Goal: Task Accomplishment & Management: Manage account settings

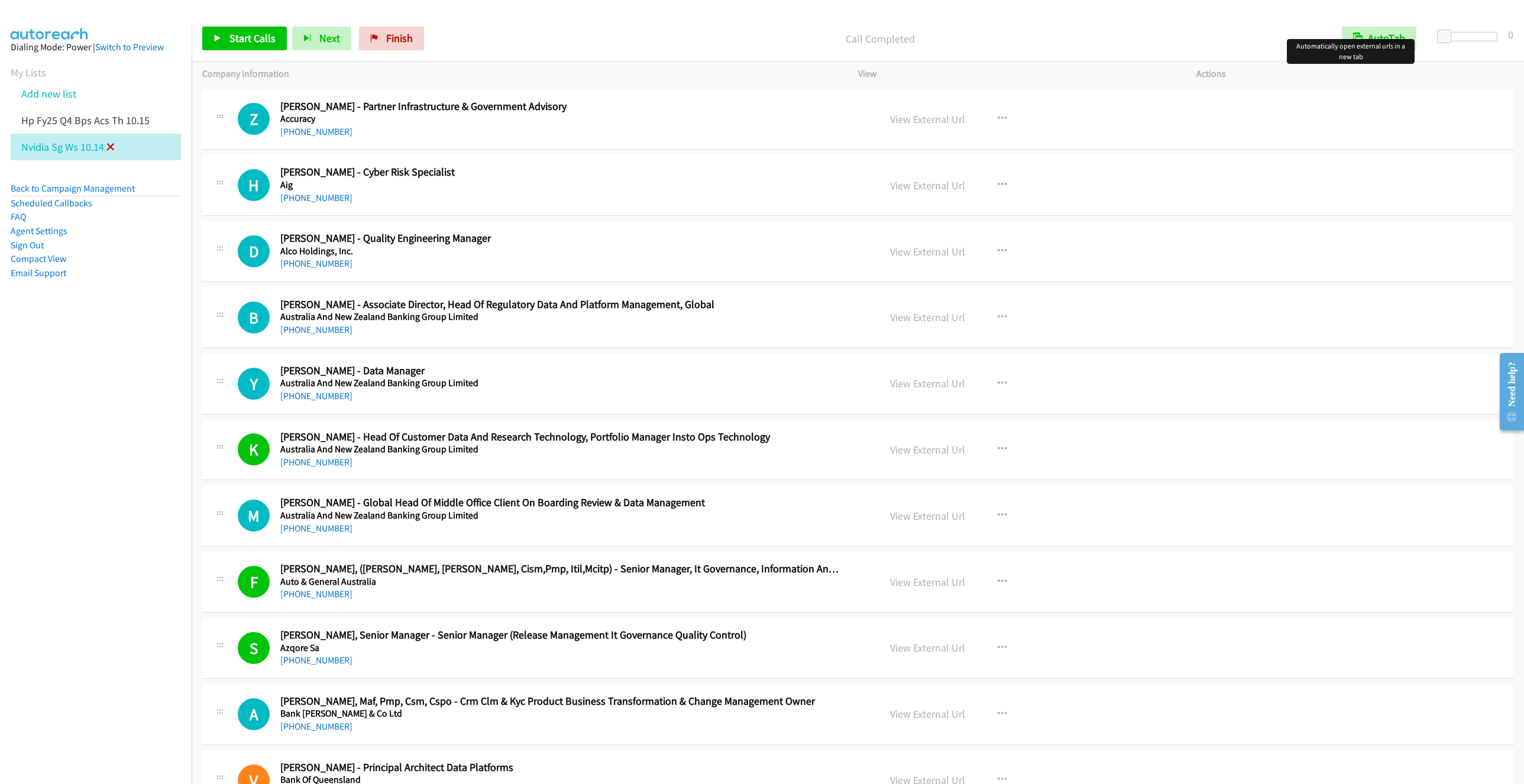
click at [112, 144] on icon at bounding box center [110, 148] width 8 height 8
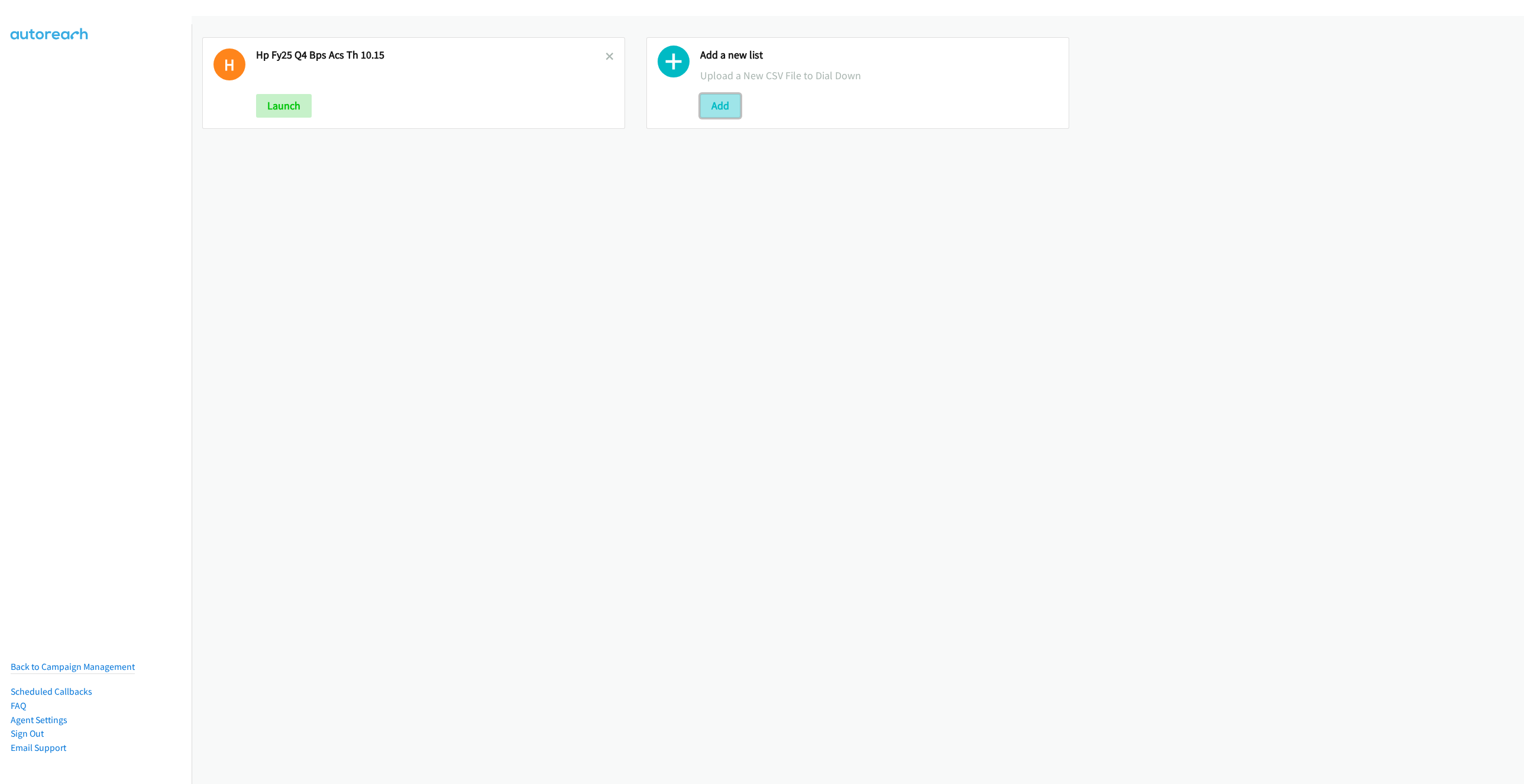
click at [713, 108] on button "Add" at bounding box center [721, 105] width 40 height 23
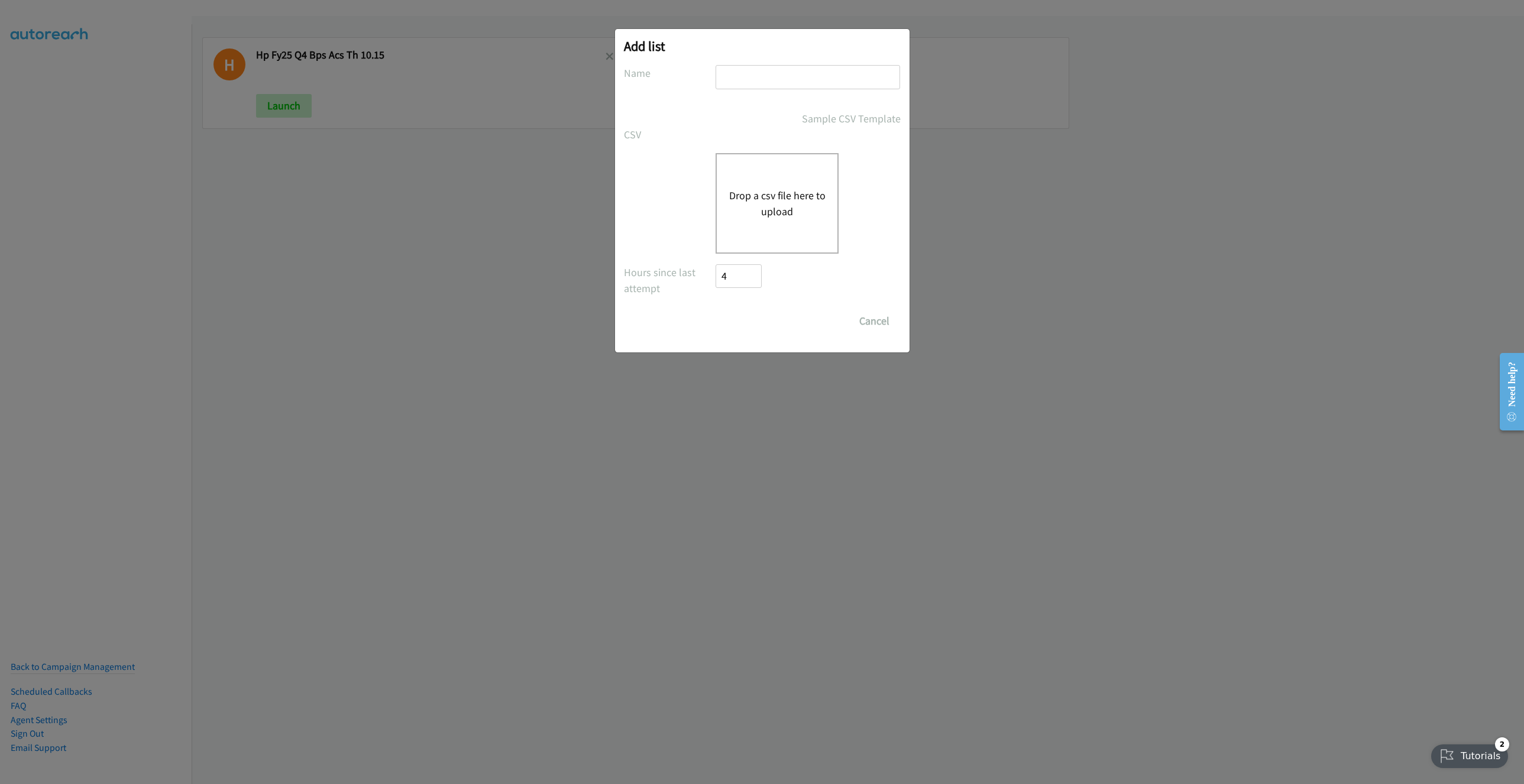
click at [994, 213] on div "Add list No phone fields were returned for that Report or List View Please uplo…" at bounding box center [762, 397] width 1524 height 773
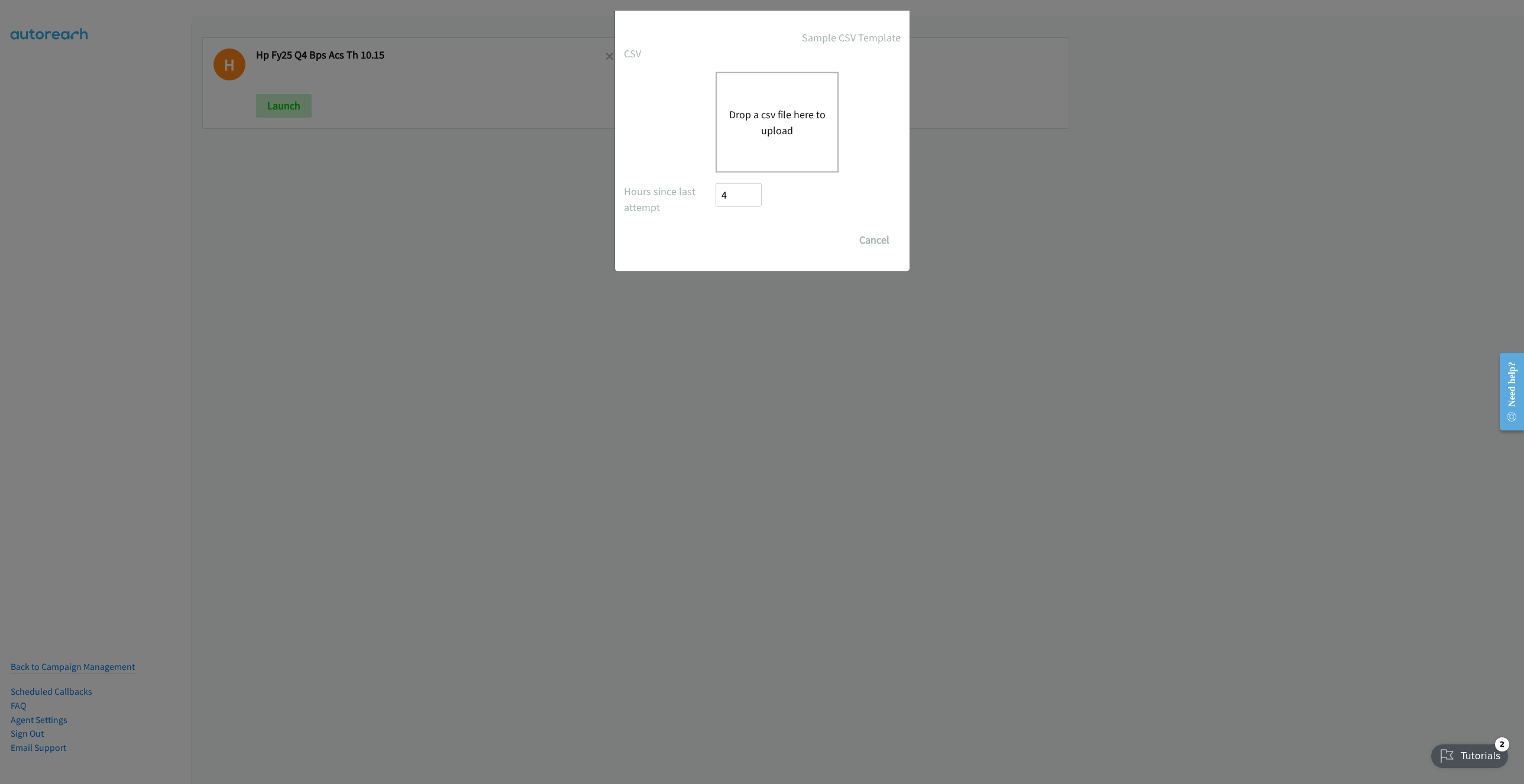
click at [795, 56] on body "H Hp Fy25 Q4 Bps Acs Th 10.15 Launch Add a new list Upload a New CSV File to Di…" at bounding box center [762, 28] width 1524 height 56
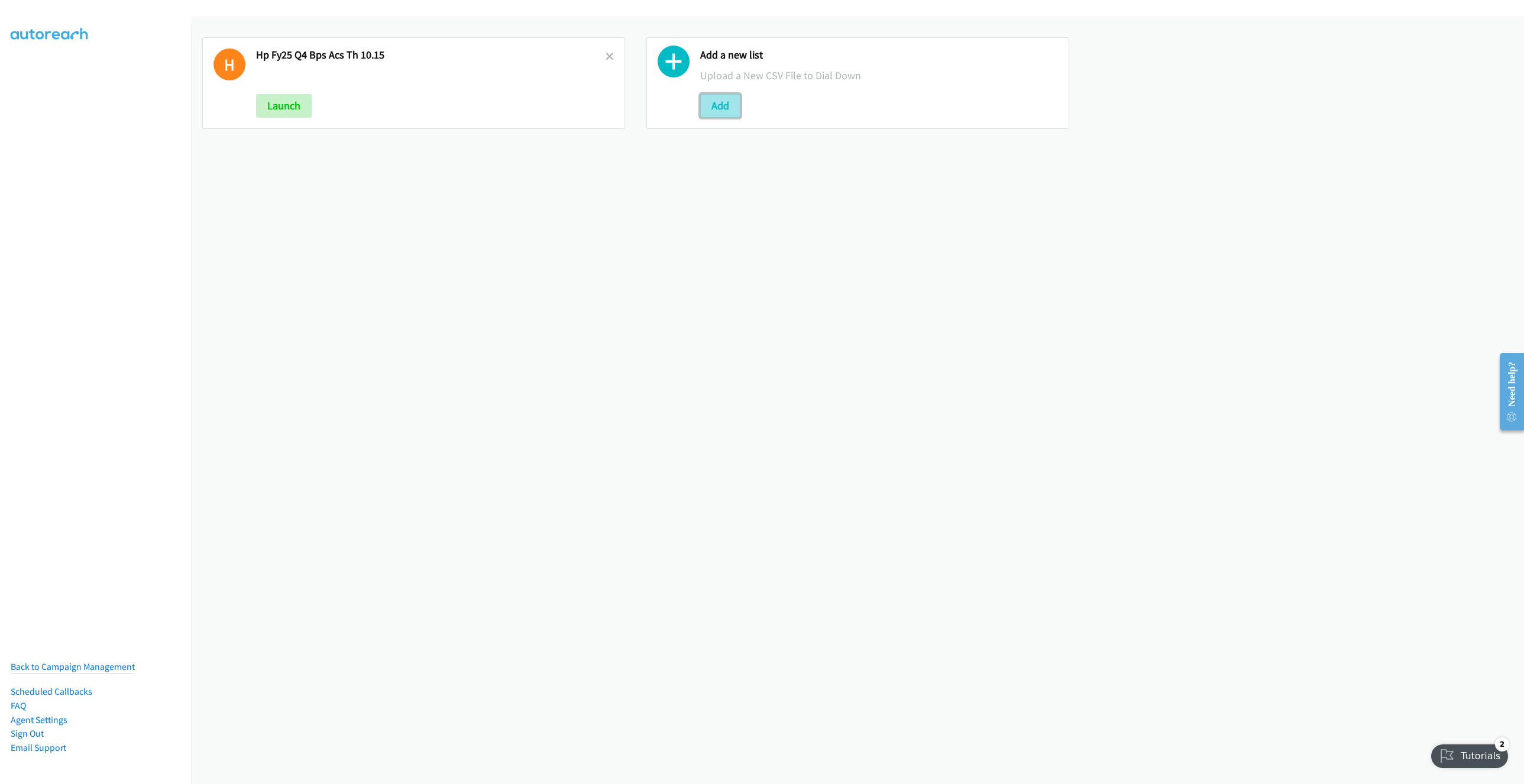
click at [706, 101] on button "Add" at bounding box center [721, 105] width 40 height 23
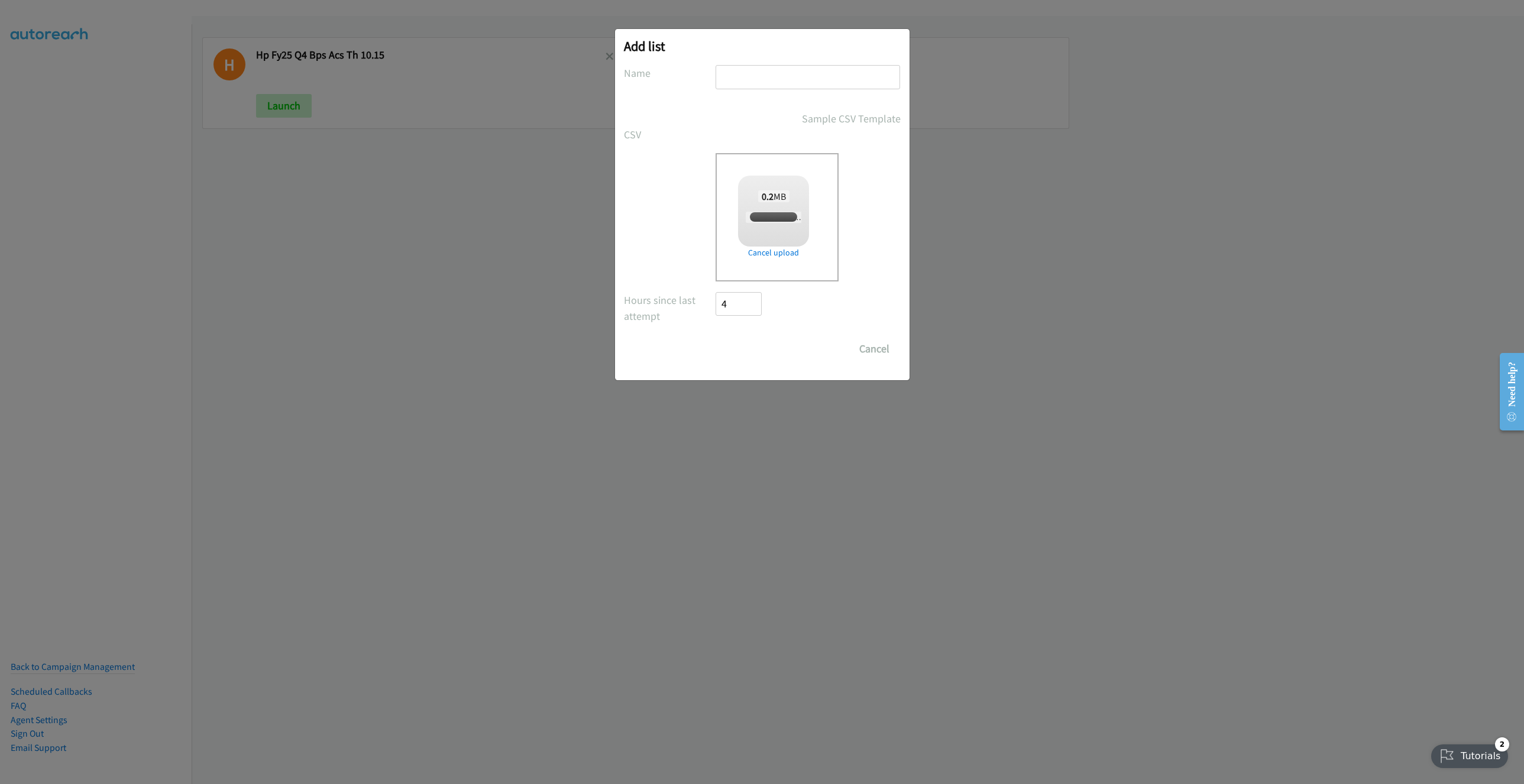
click at [772, 80] on input "text" at bounding box center [808, 77] width 184 height 24
checkbox input "true"
type input "Nvidia SG WS 10.15"
click at [767, 352] on input "Save List" at bounding box center [747, 348] width 62 height 23
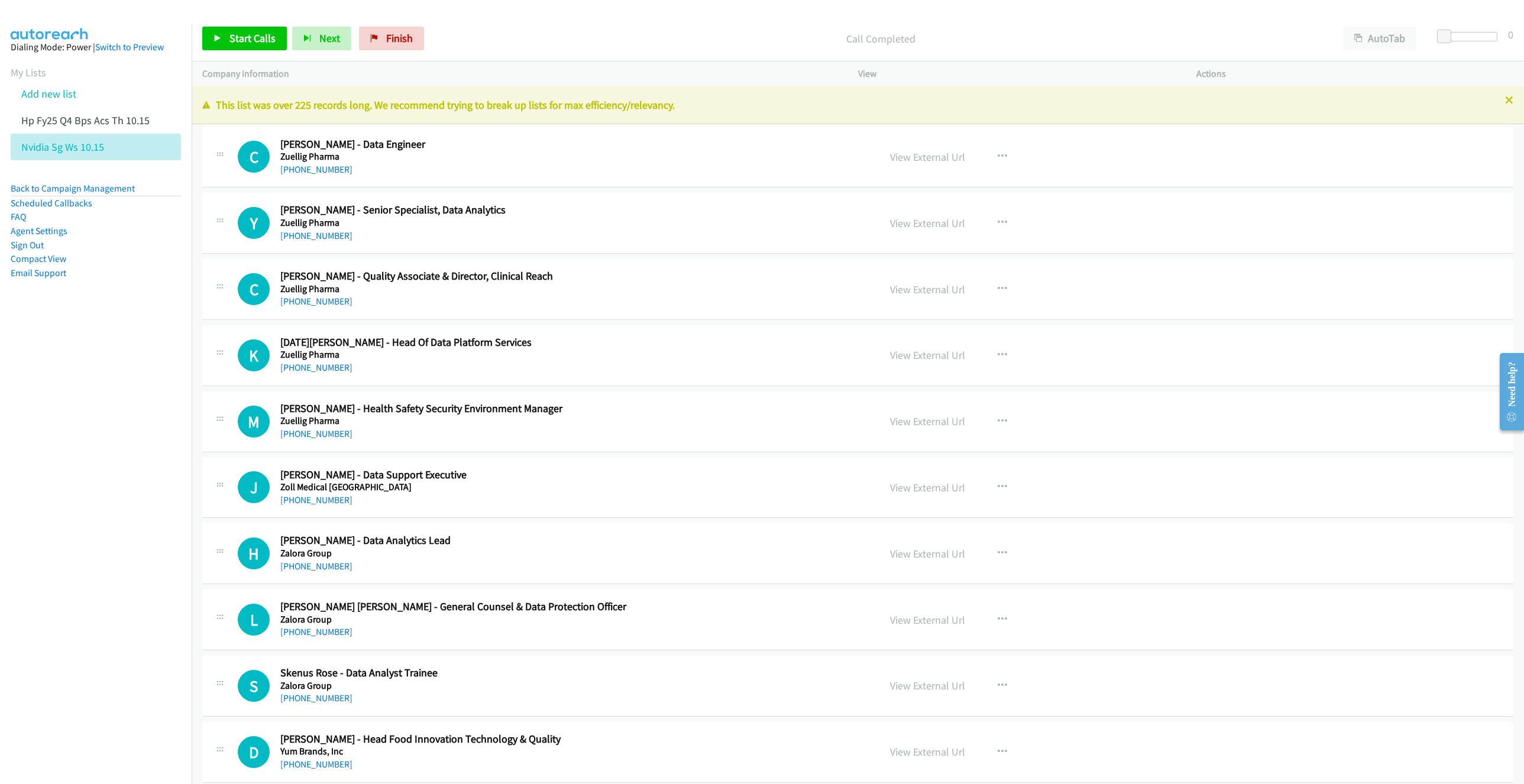
click at [1502, 97] on div "This list was over 225 records long. We recommend trying to break up lists for …" at bounding box center [858, 105] width 1333 height 38
click at [1505, 102] on icon at bounding box center [1509, 101] width 8 height 8
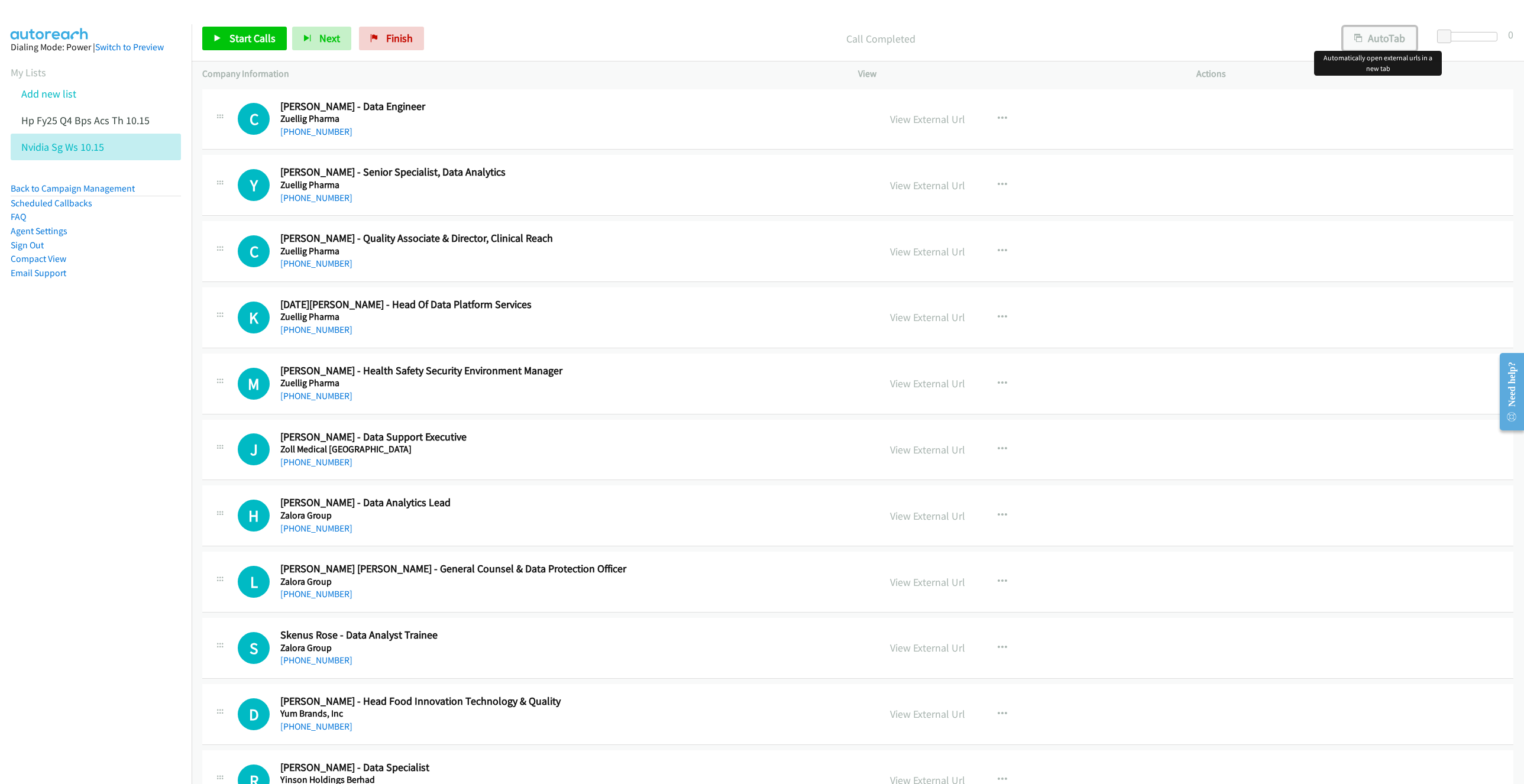
click at [1382, 41] on button "AutoTab" at bounding box center [1379, 38] width 73 height 23
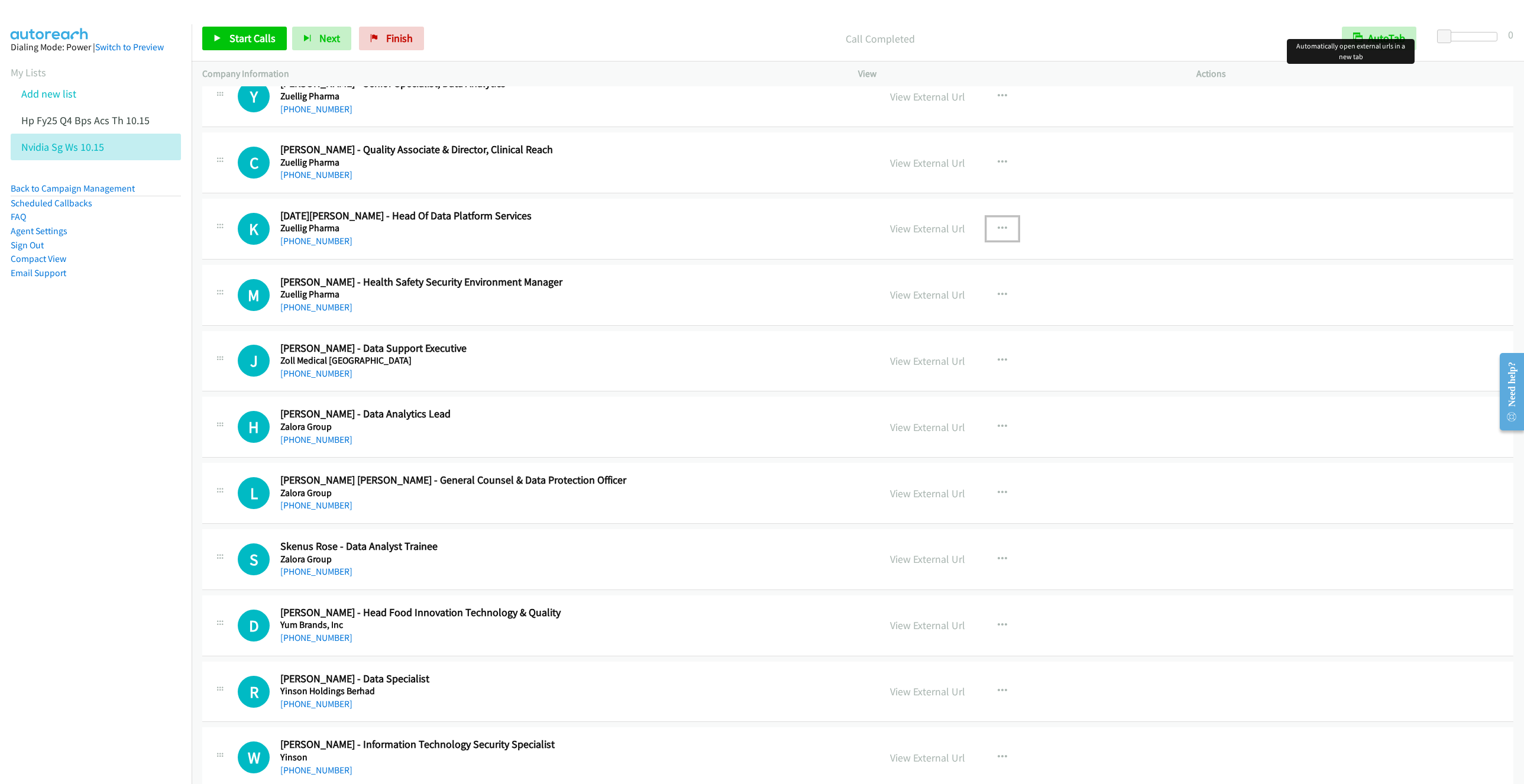
click at [986, 226] on button "button" at bounding box center [1002, 228] width 32 height 23
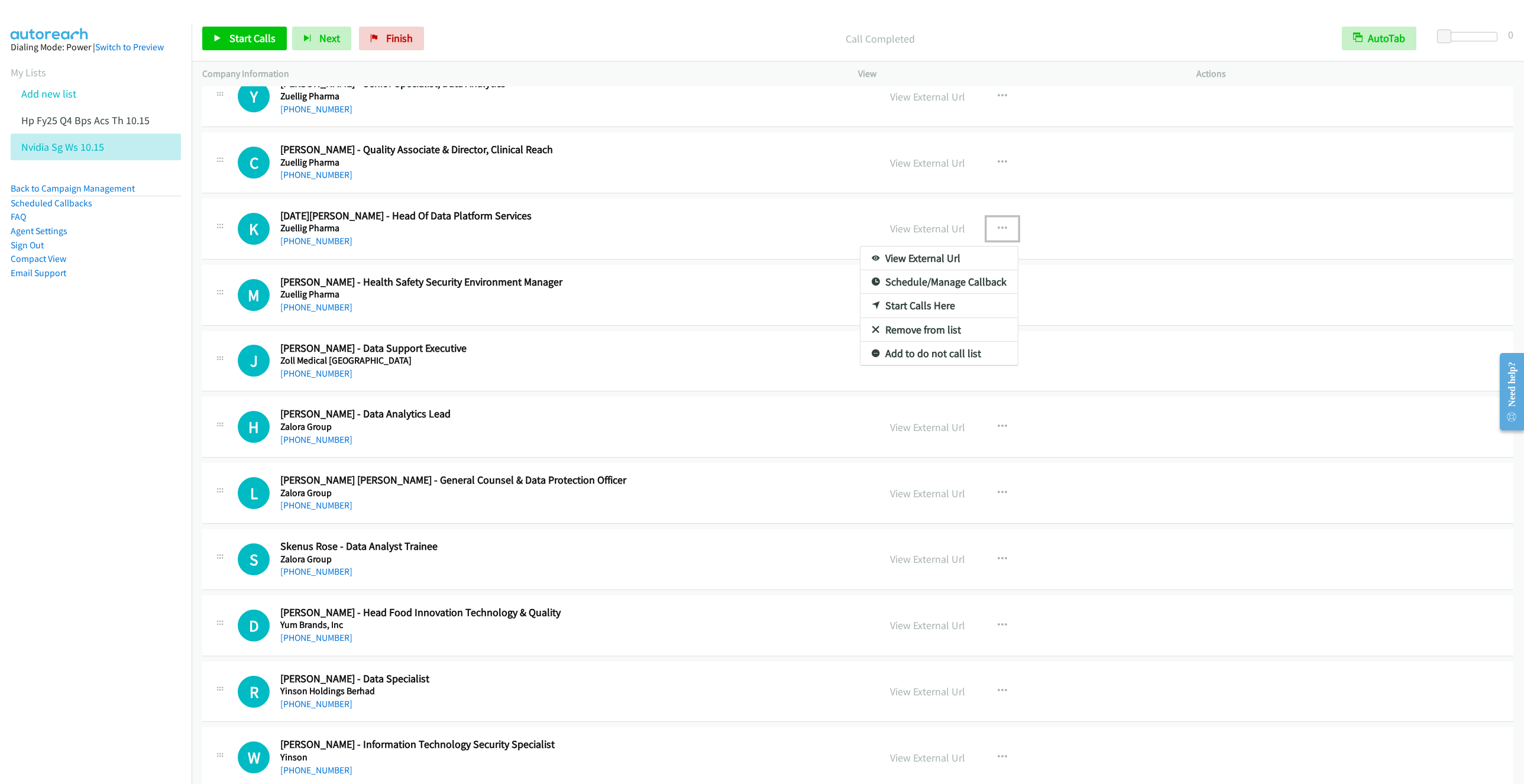
click at [930, 313] on link "Start Calls Here" at bounding box center [939, 305] width 157 height 23
click at [266, 36] on span "Start Calls" at bounding box center [252, 38] width 46 height 14
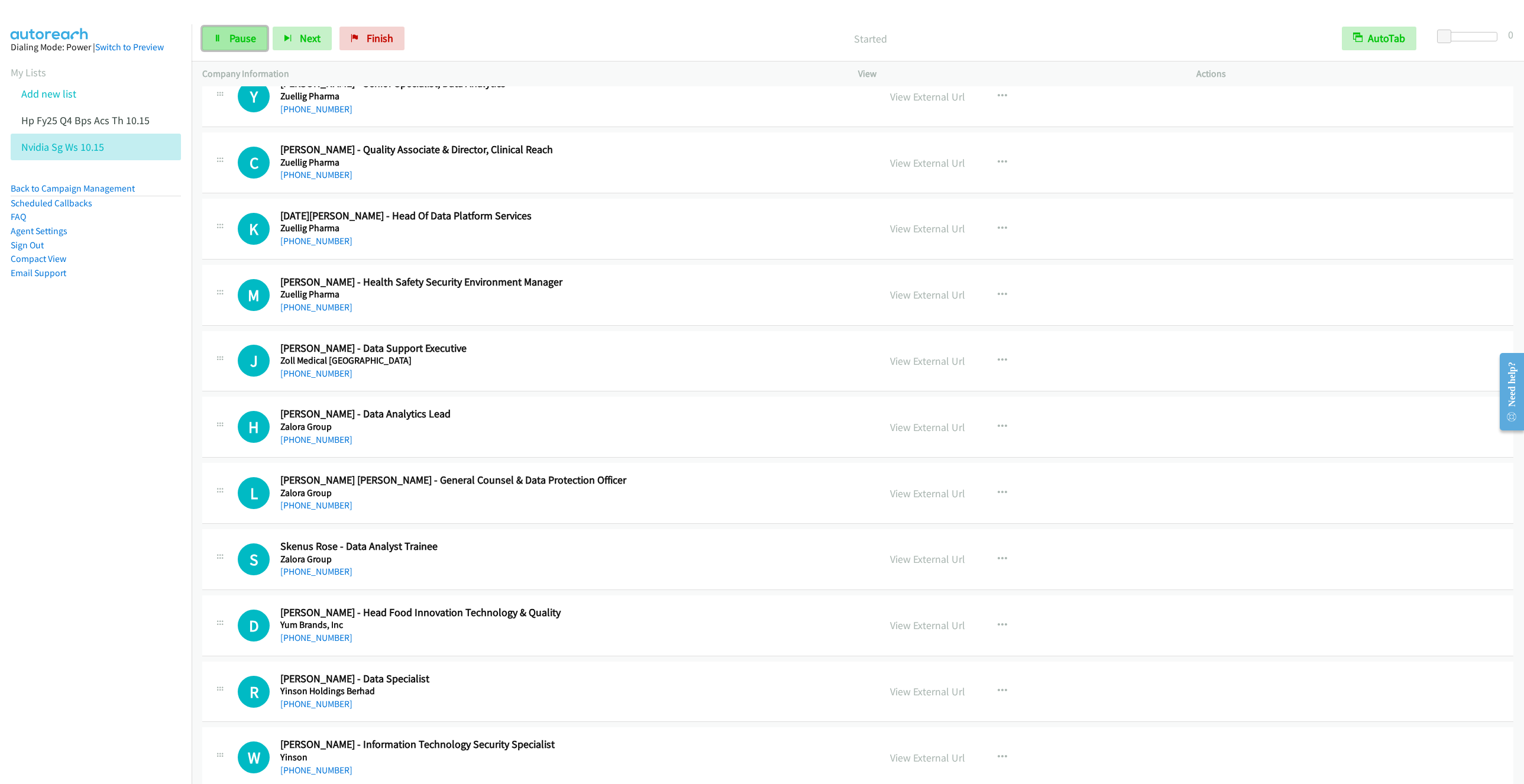
click at [241, 46] on link "Pause" at bounding box center [235, 38] width 65 height 23
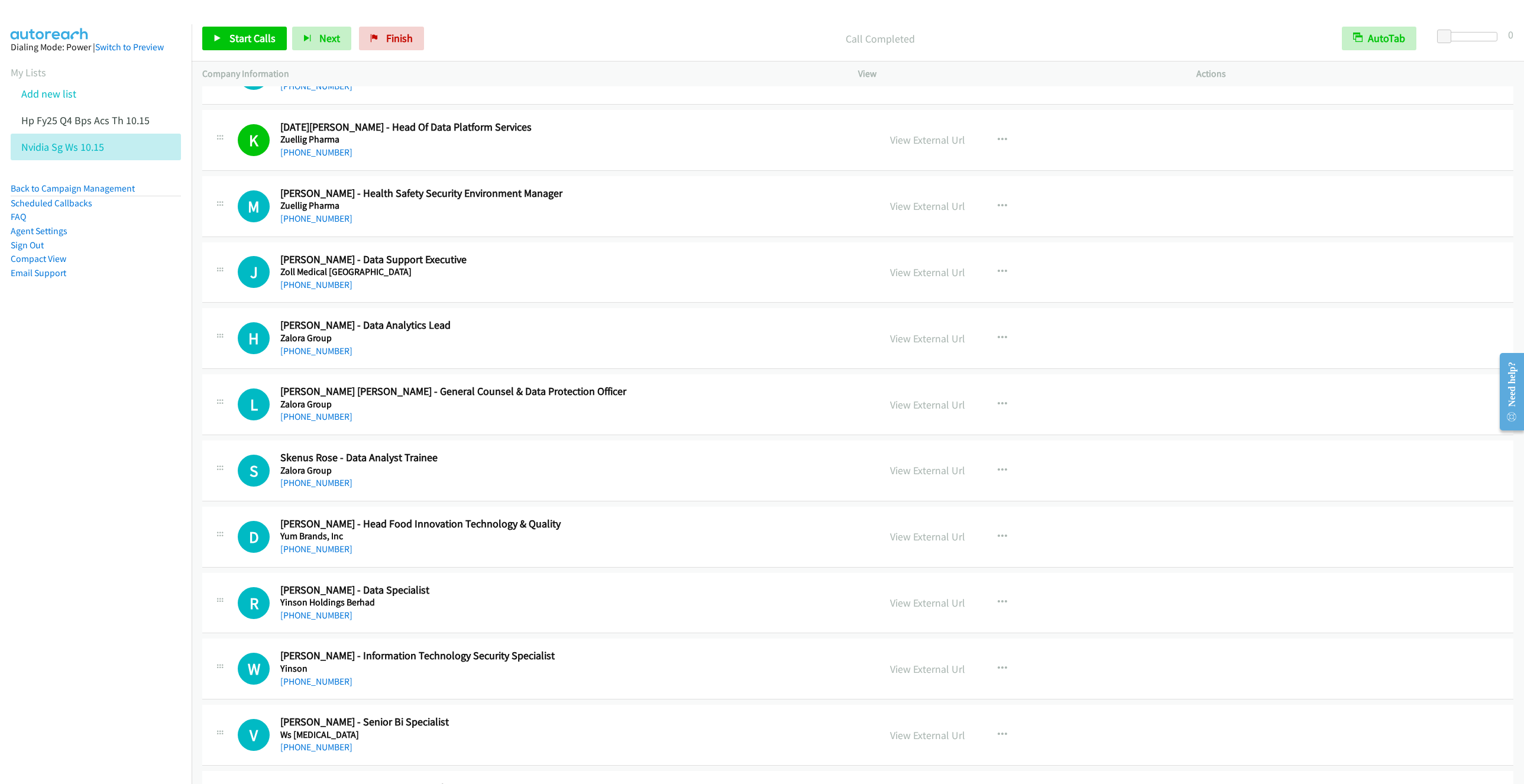
scroll to position [266, 0]
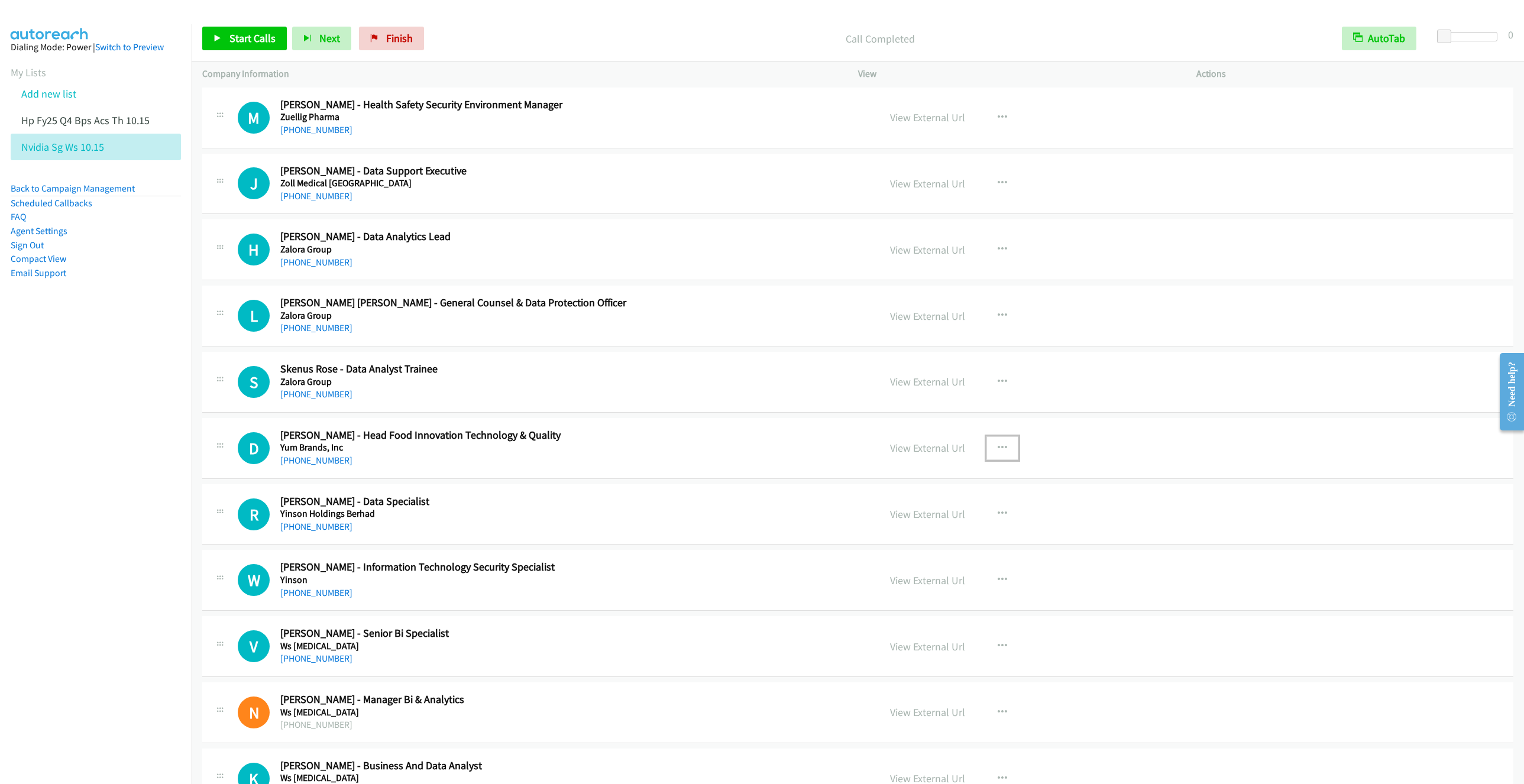
click at [998, 450] on icon "button" at bounding box center [1002, 448] width 9 height 9
drag, startPoint x: 912, startPoint y: 529, endPoint x: 1048, endPoint y: 438, distance: 163.6
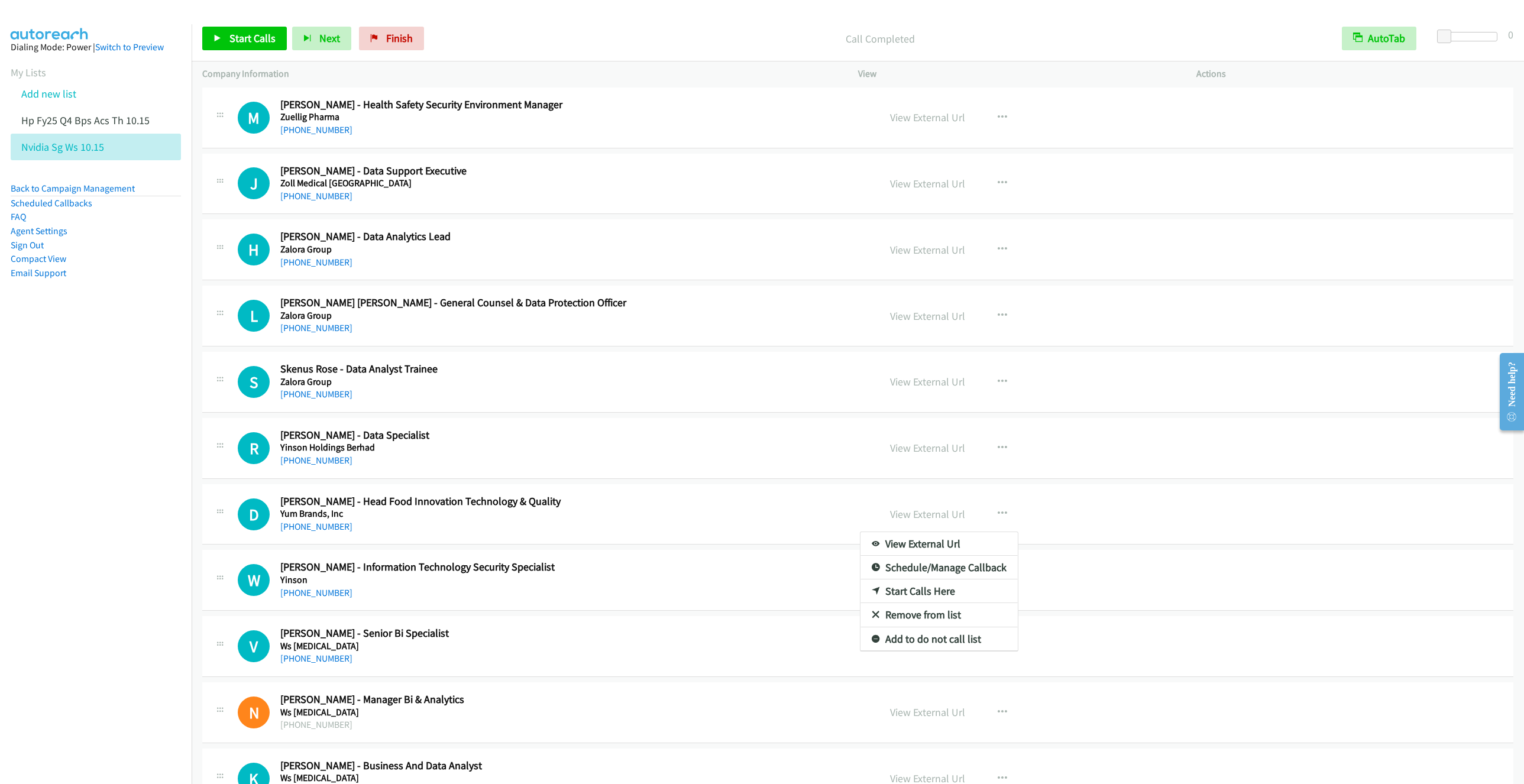
click at [871, 593] on link "Start Calls Here" at bounding box center [939, 590] width 157 height 23
click at [240, 38] on span "Start Calls" at bounding box center [252, 38] width 46 height 14
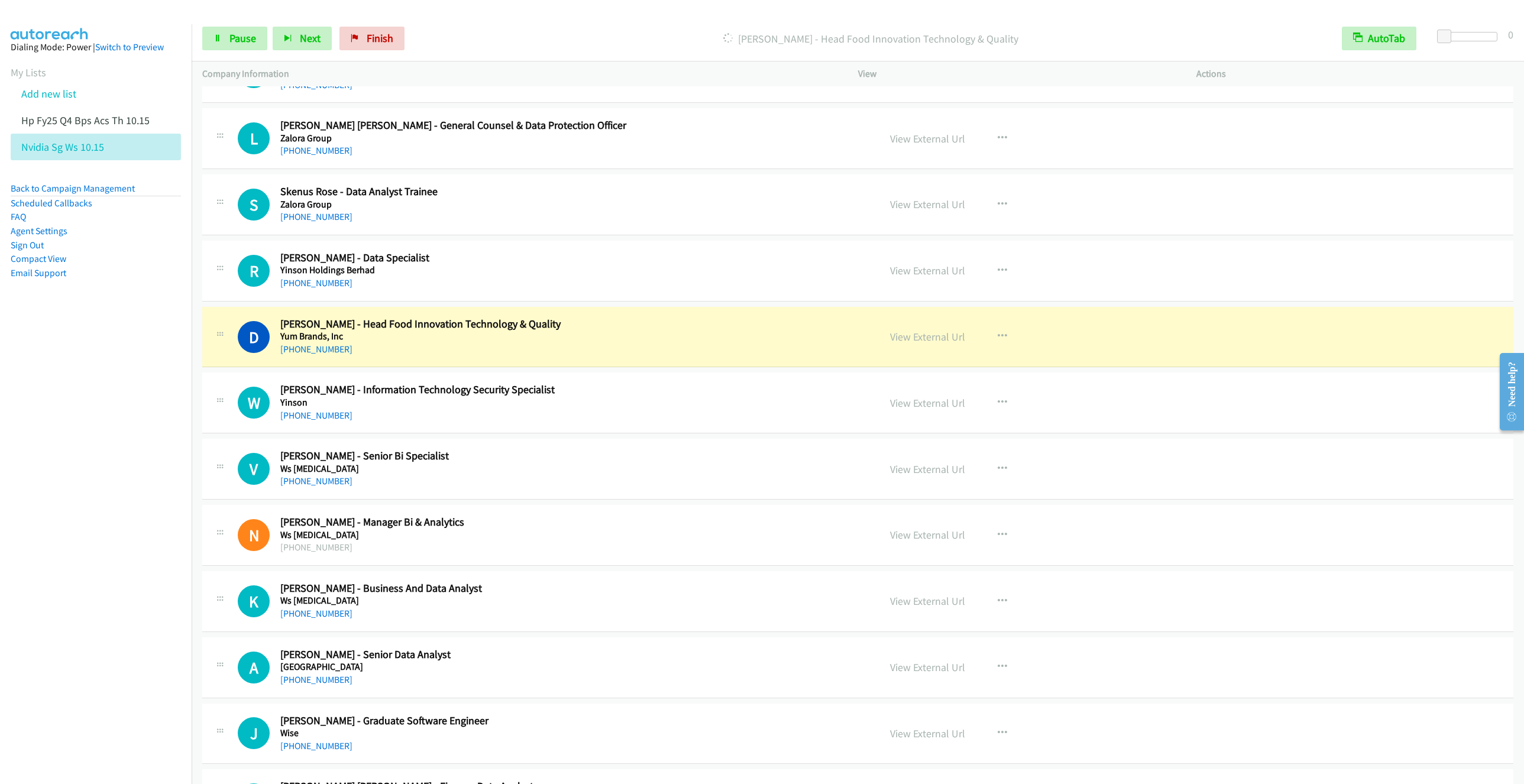
scroll to position [532, 0]
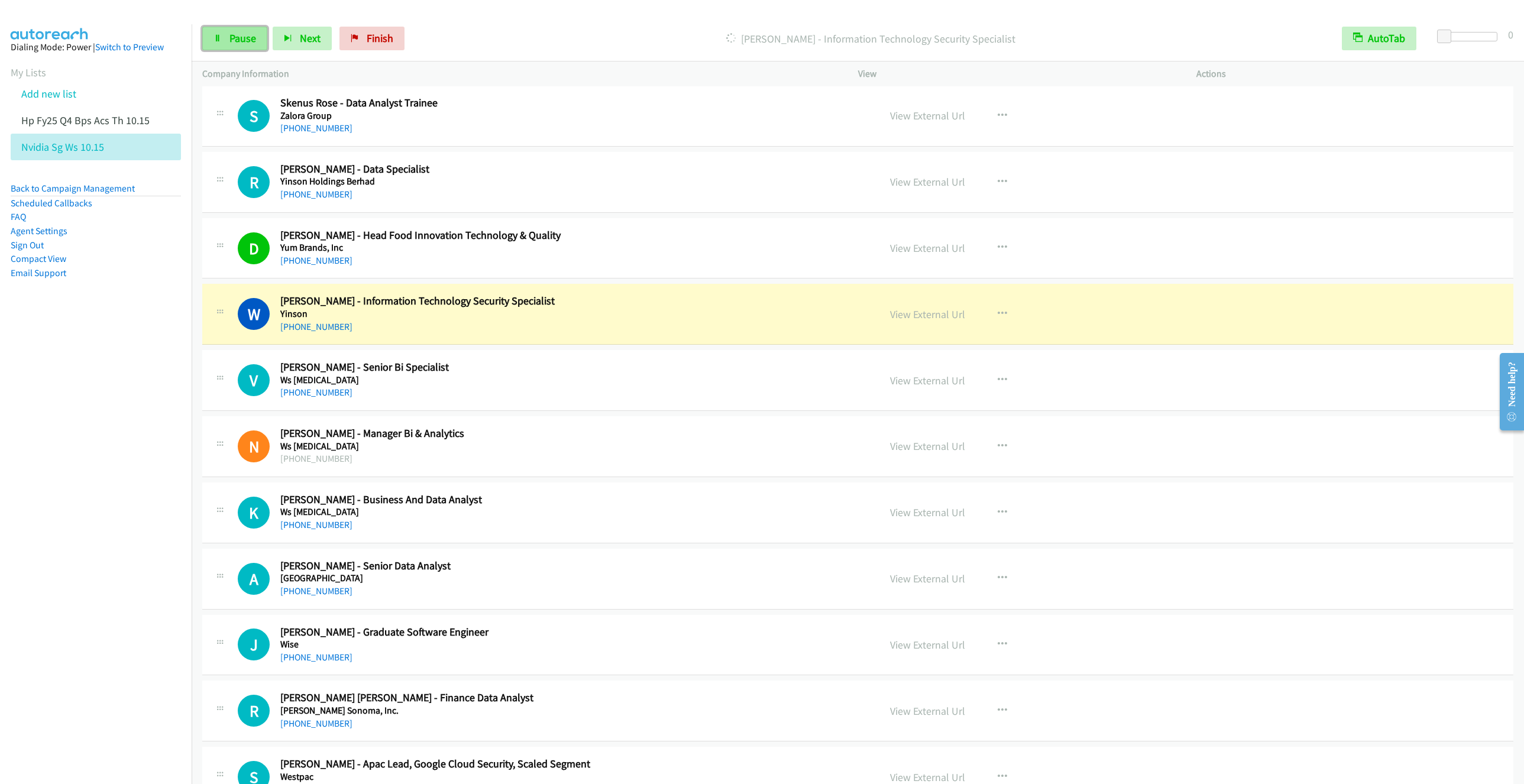
click at [242, 33] on span "Pause" at bounding box center [243, 38] width 27 height 14
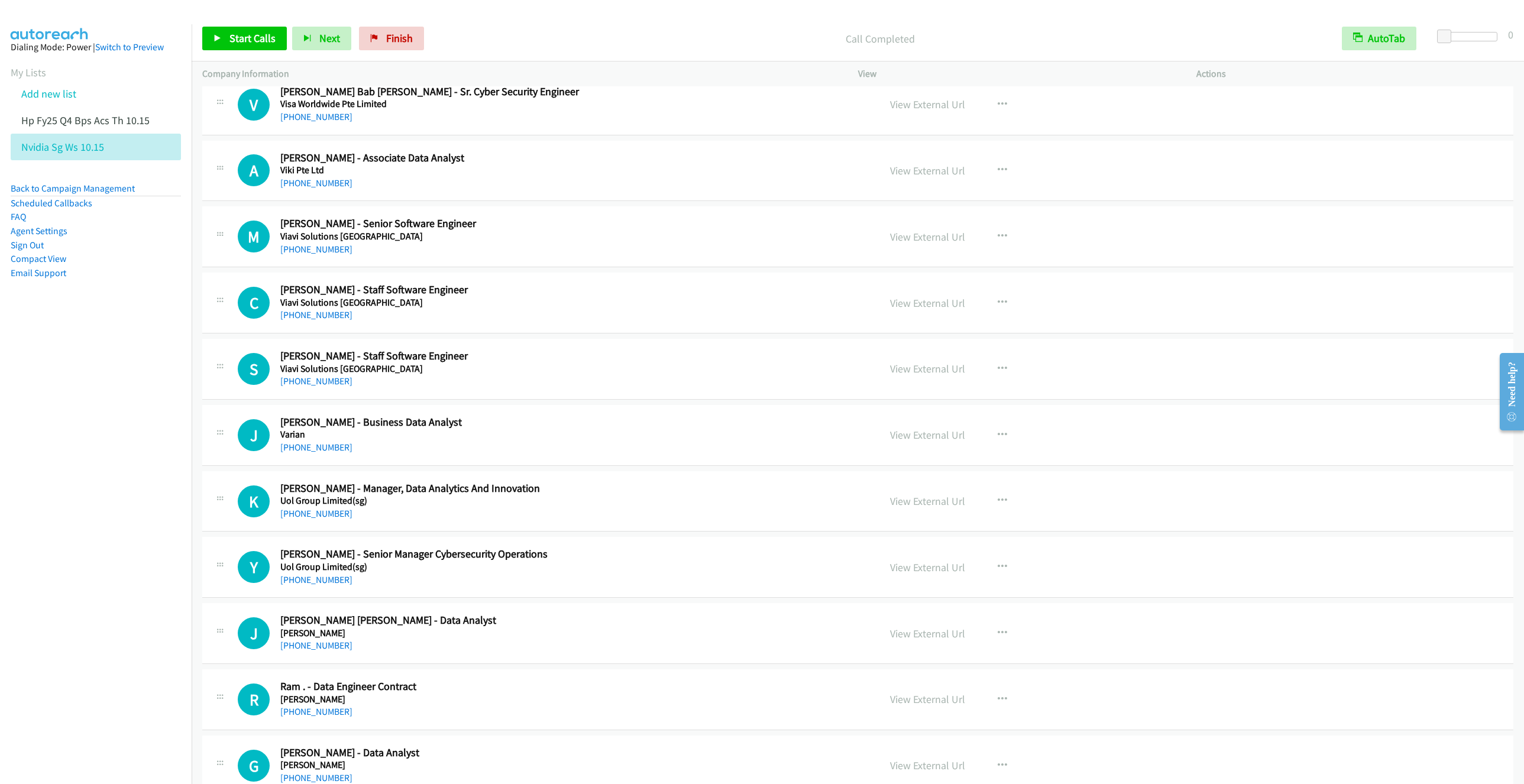
scroll to position [2483, 0]
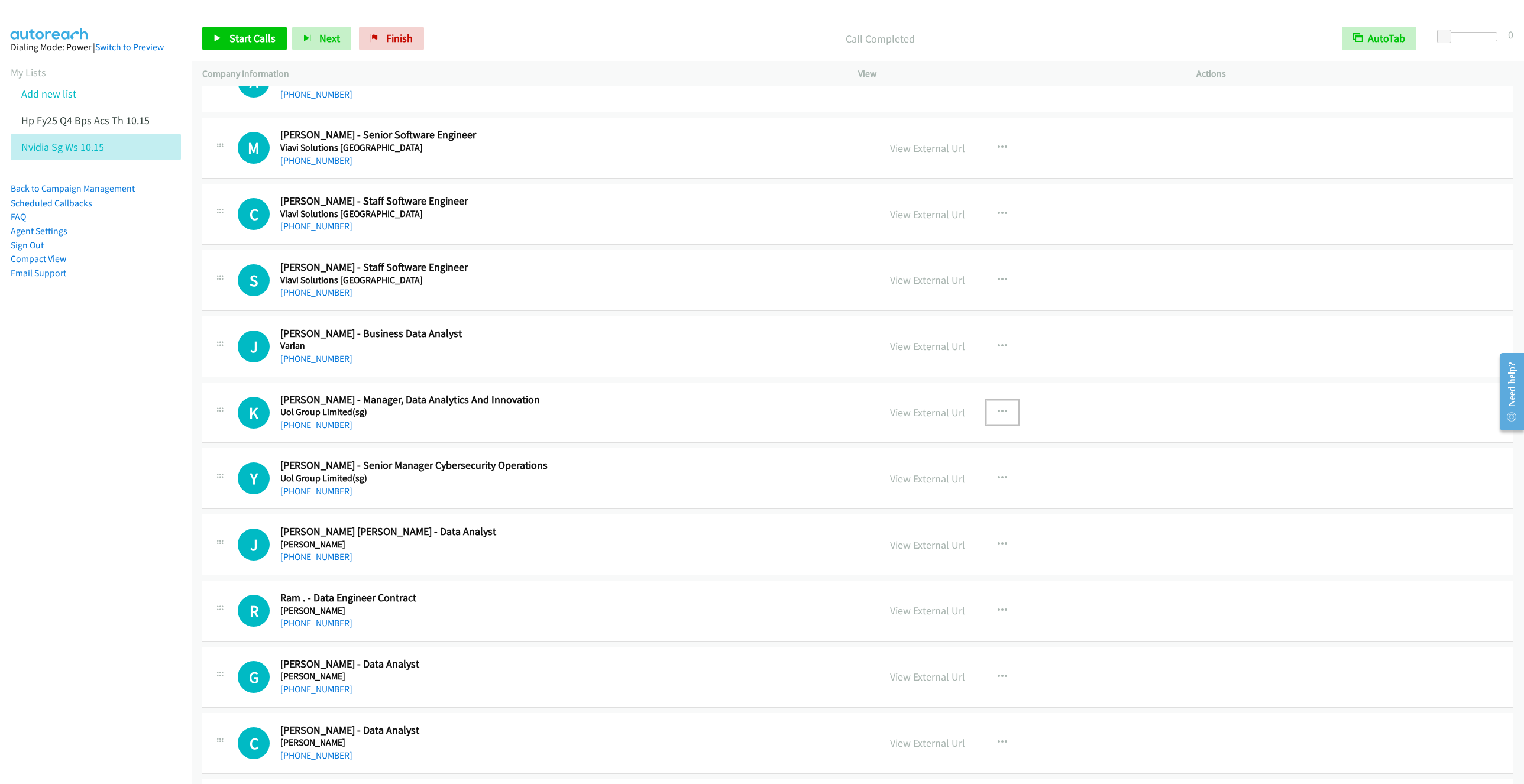
click at [998, 417] on icon "button" at bounding box center [1002, 412] width 9 height 9
click at [916, 501] on link "Start Calls Here" at bounding box center [939, 489] width 157 height 23
click at [247, 42] on span "Start Calls" at bounding box center [252, 38] width 46 height 14
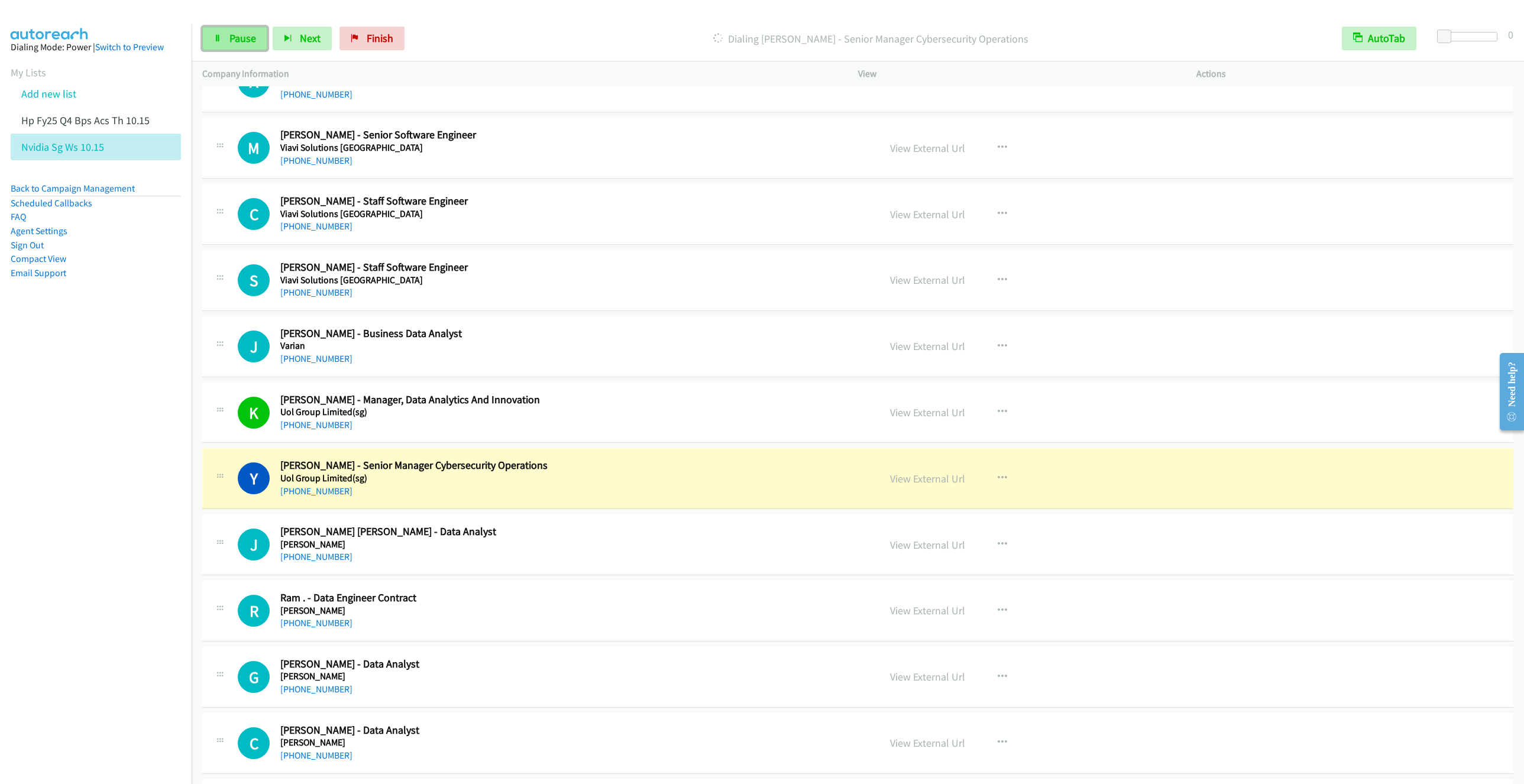
click at [220, 43] on link "Pause" at bounding box center [235, 38] width 65 height 23
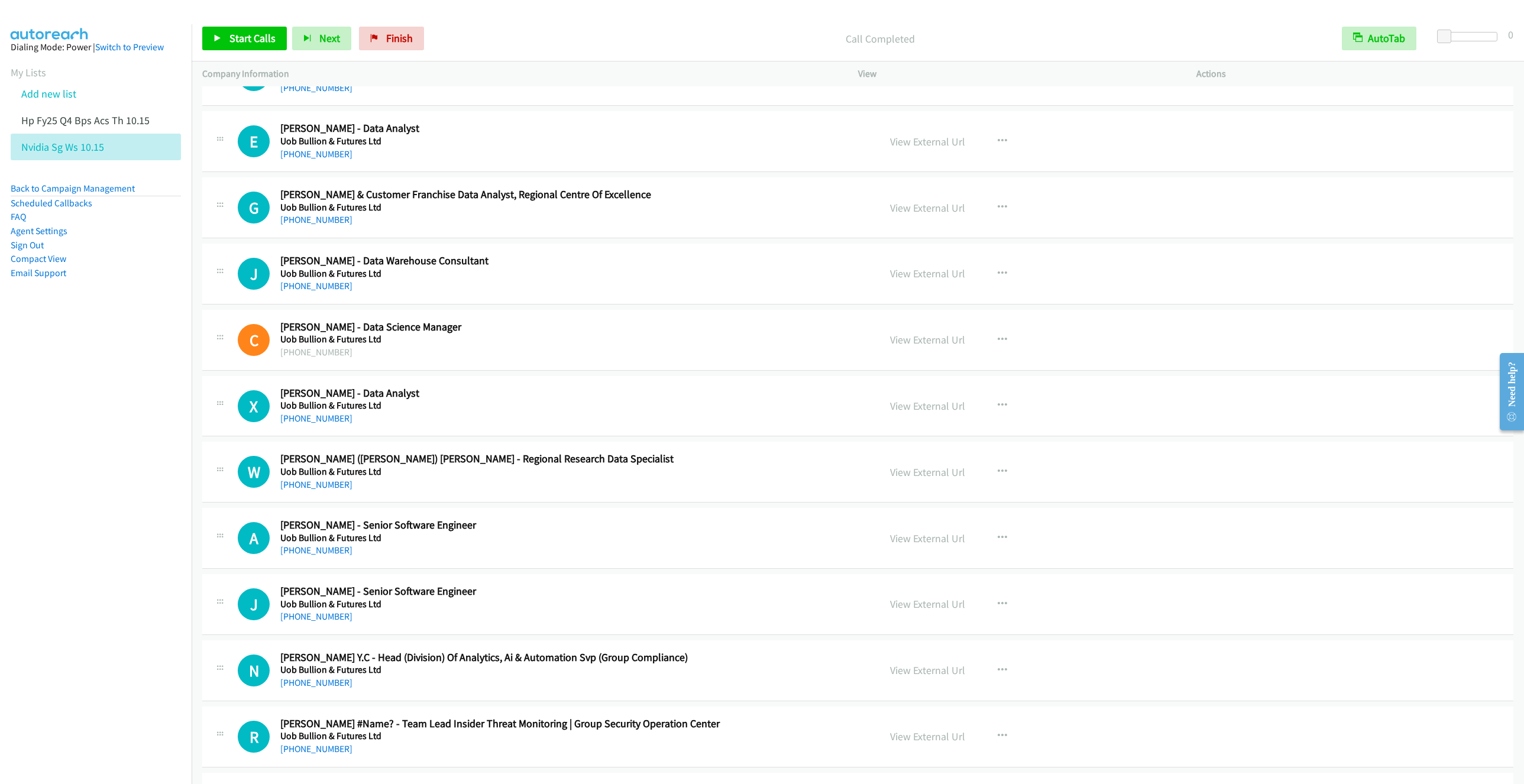
scroll to position [3636, 0]
